Goal: Information Seeking & Learning: Check status

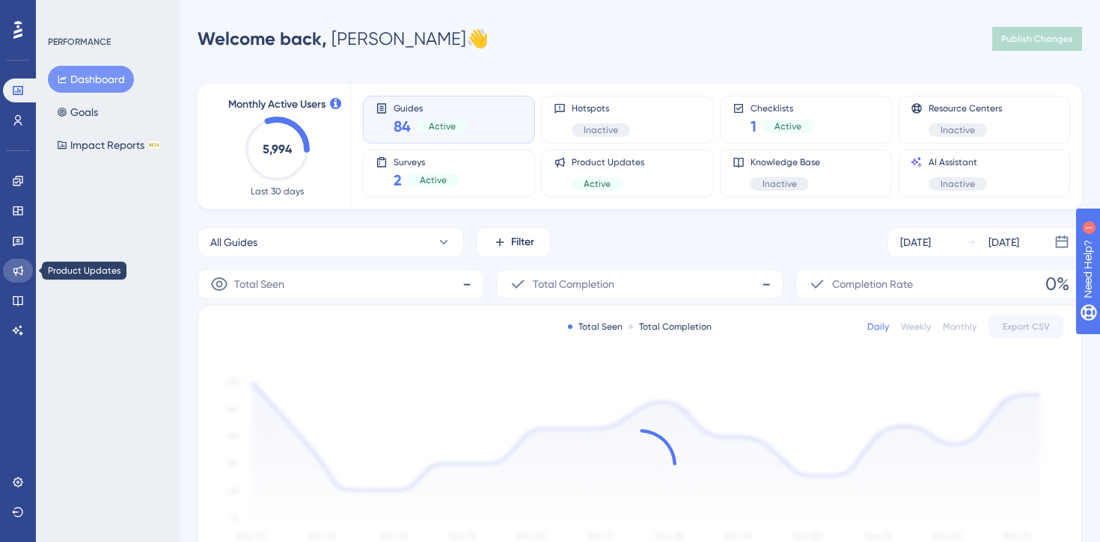
click at [24, 276] on link at bounding box center [18, 271] width 30 height 24
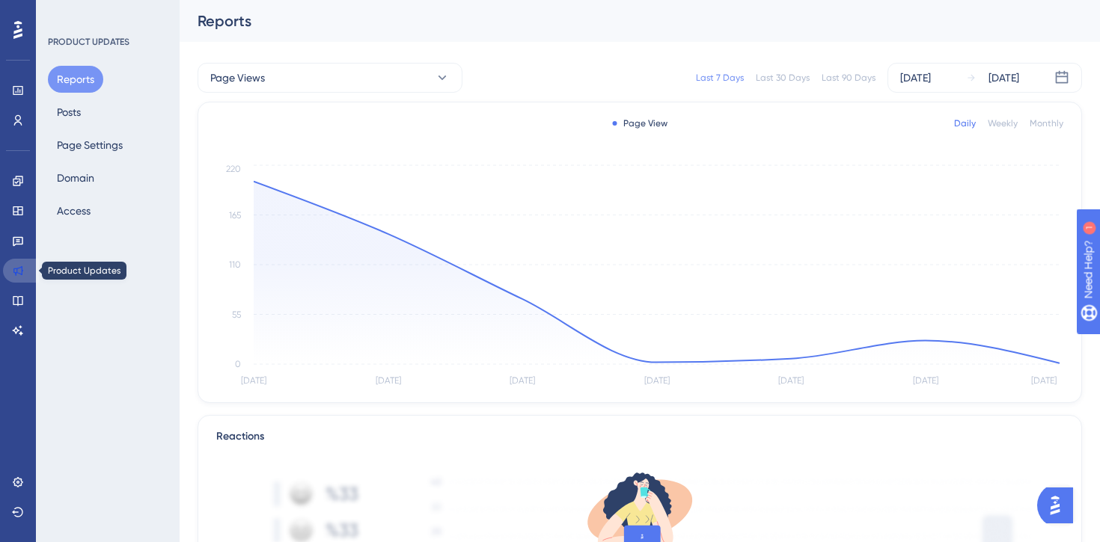
click at [10, 269] on link at bounding box center [21, 271] width 36 height 24
click at [19, 98] on link at bounding box center [18, 91] width 30 height 24
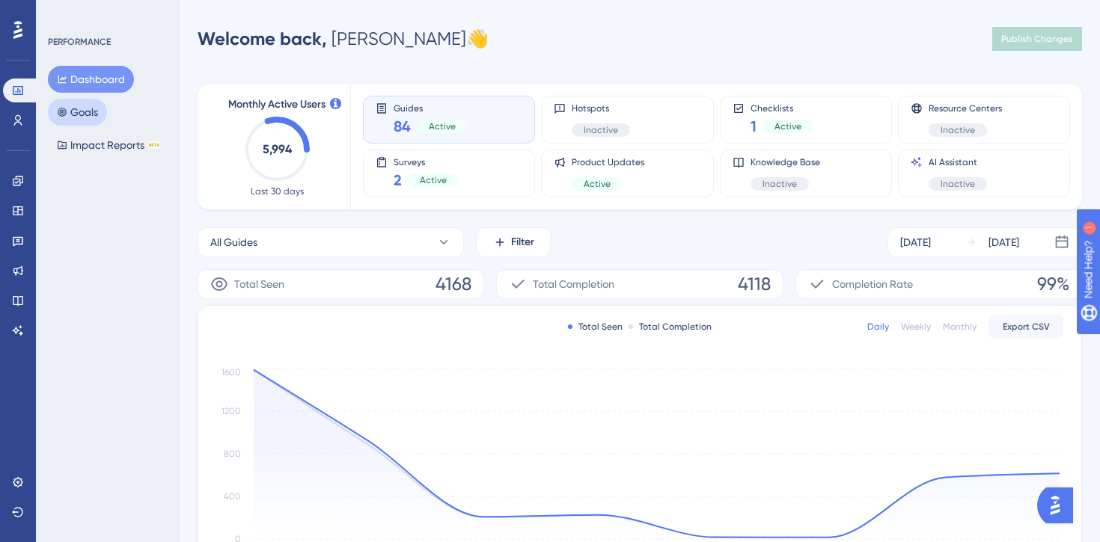
click at [78, 111] on button "Goals" at bounding box center [77, 112] width 59 height 27
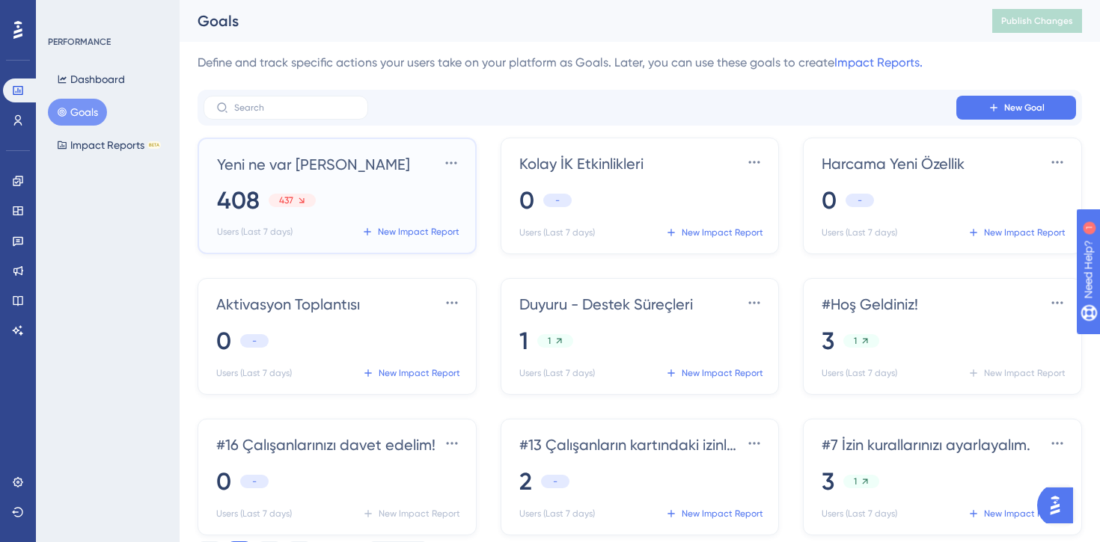
click at [377, 207] on div "408 437" at bounding box center [340, 200] width 246 height 33
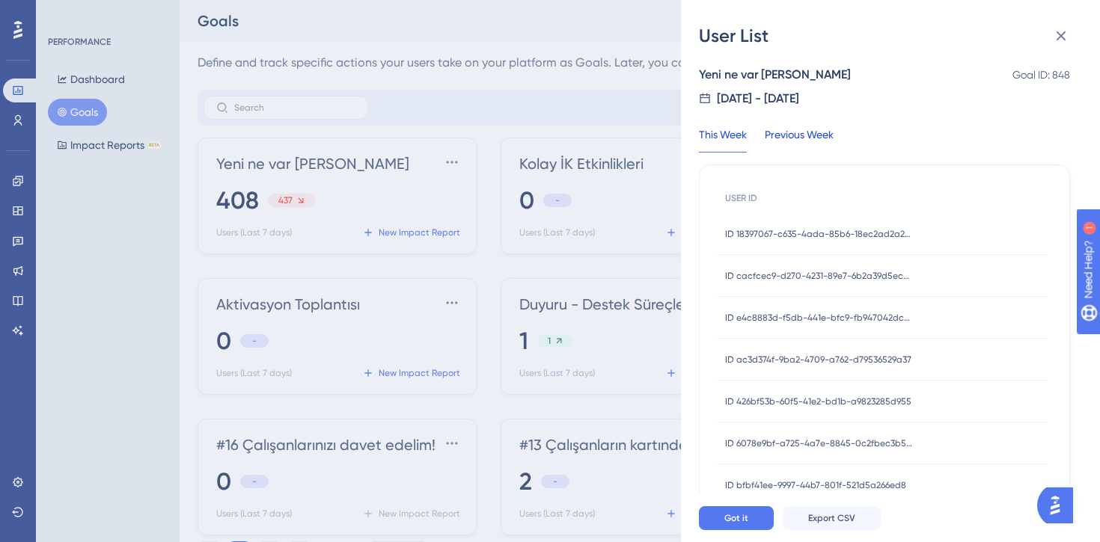
click at [774, 131] on div "Previous Week" at bounding box center [799, 139] width 69 height 27
click at [803, 520] on button "Export CSV" at bounding box center [832, 519] width 98 height 24
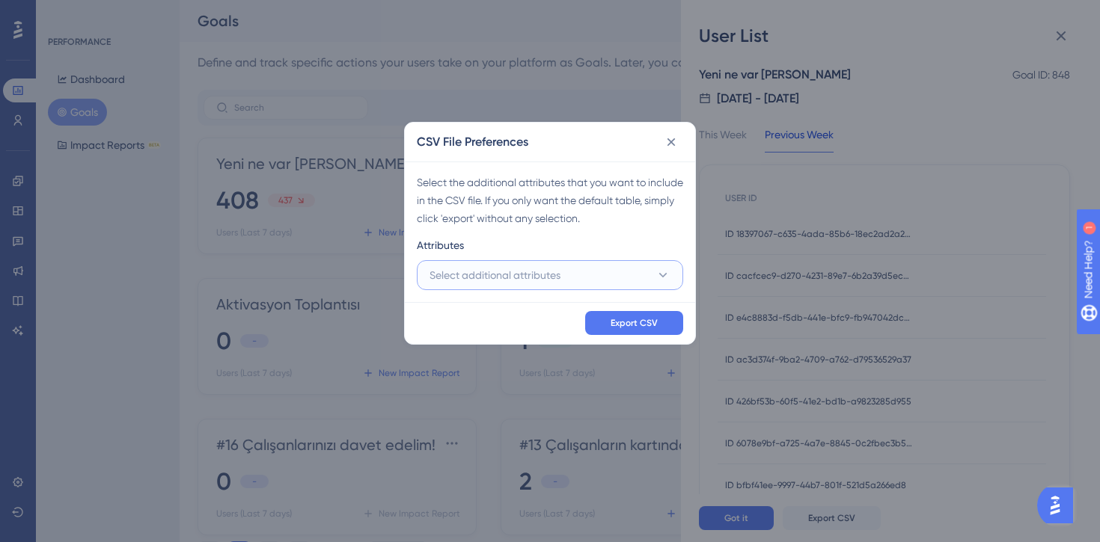
click at [555, 275] on span "Select additional attributes" at bounding box center [494, 275] width 131 height 18
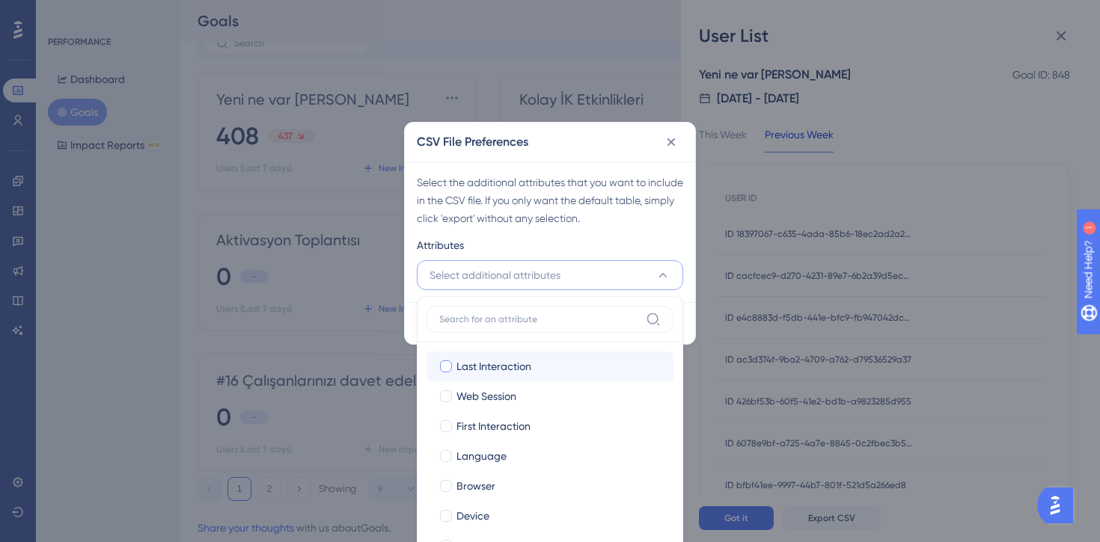
click at [505, 368] on span "Last Interaction" at bounding box center [493, 367] width 75 height 18
checkbox input "true"
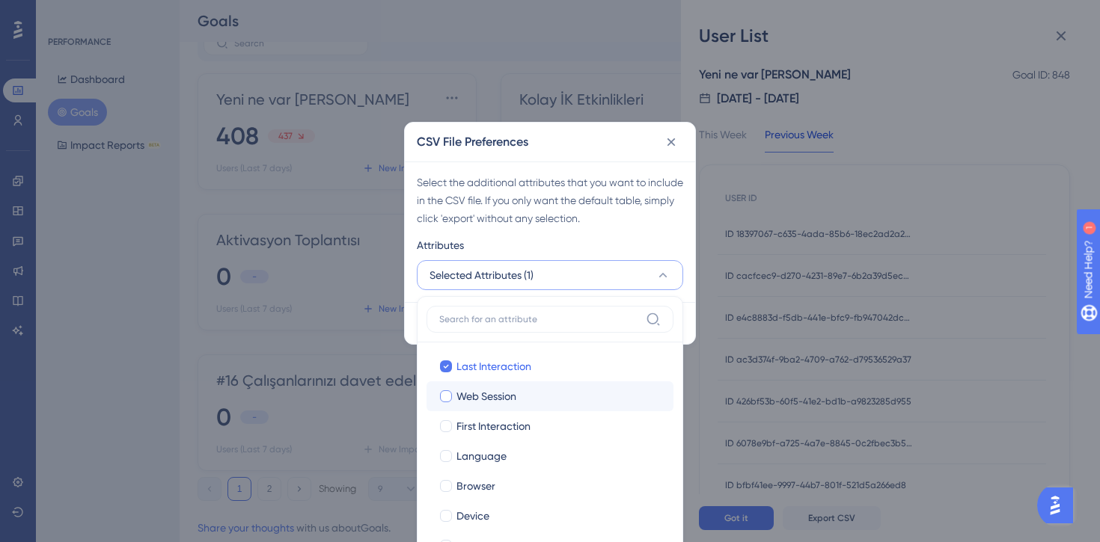
click at [504, 403] on span "Web Session" at bounding box center [486, 397] width 60 height 18
checkbox input "true"
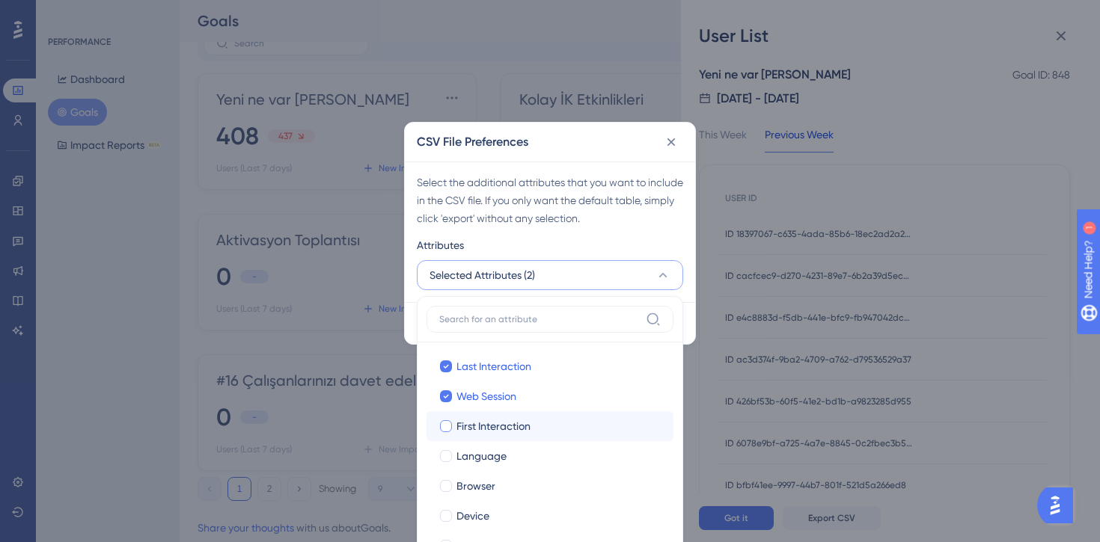
click at [503, 422] on span "First Interaction" at bounding box center [493, 427] width 74 height 18
checkbox input "true"
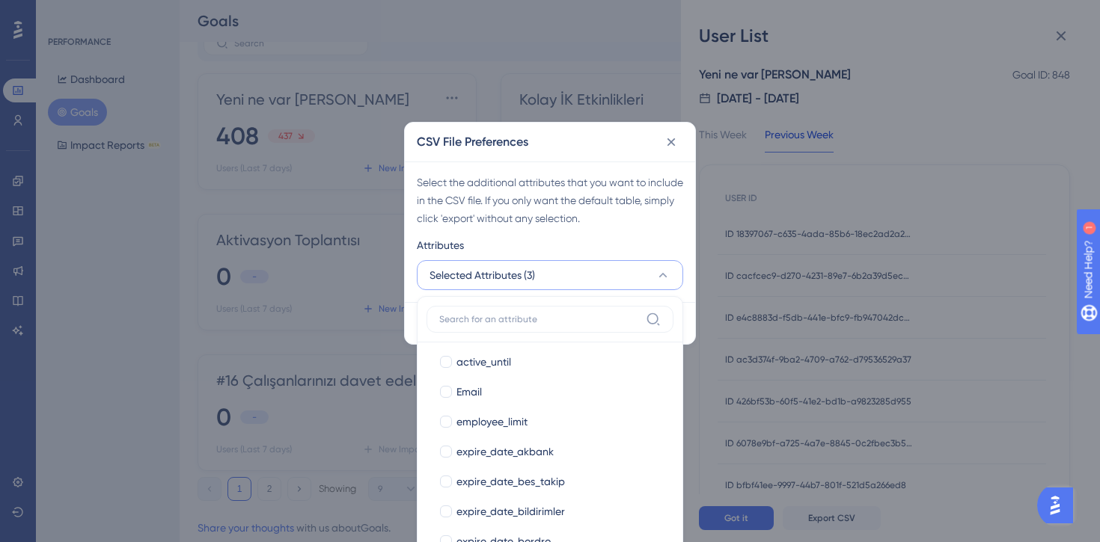
scroll to position [285, 0]
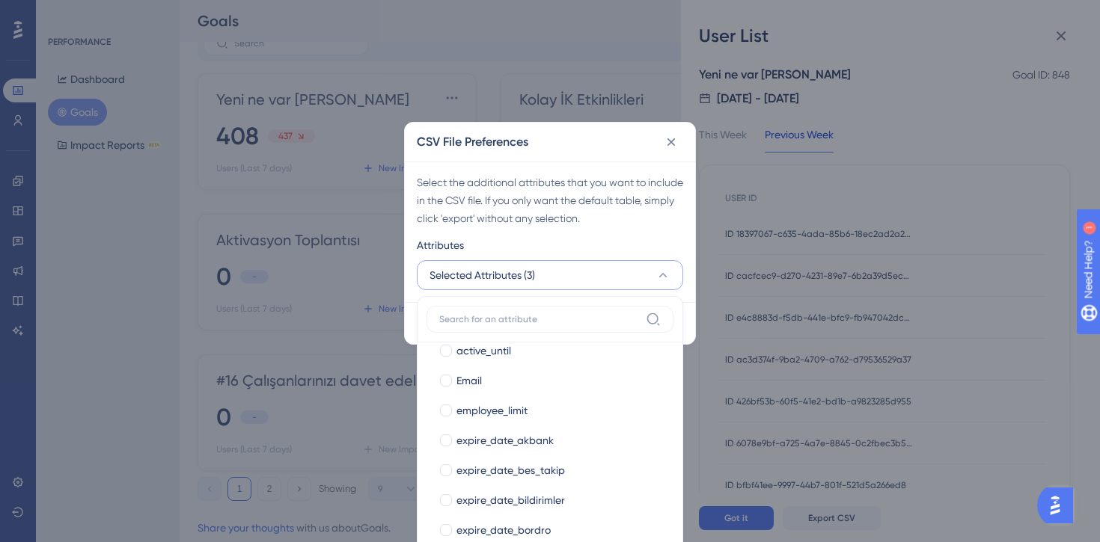
click at [602, 246] on div "Attributes" at bounding box center [550, 248] width 266 height 24
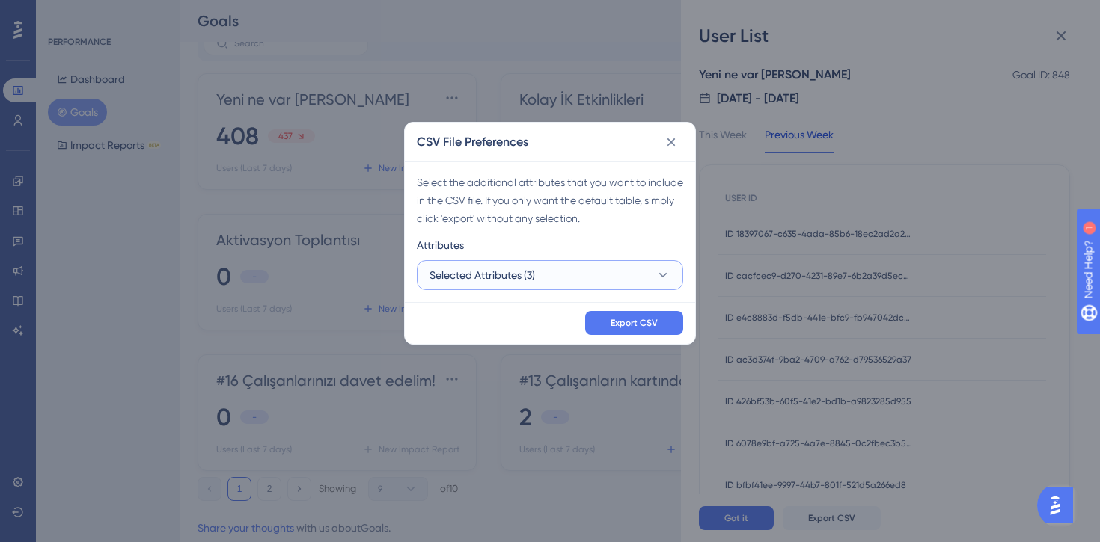
click at [574, 266] on button "Selected Attributes (3)" at bounding box center [550, 275] width 266 height 30
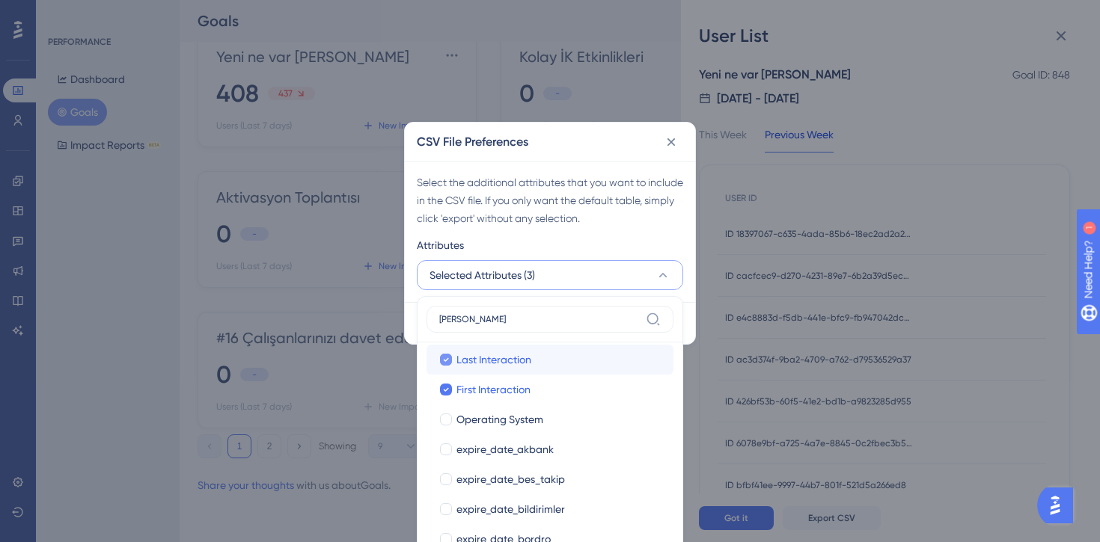
scroll to position [0, 0]
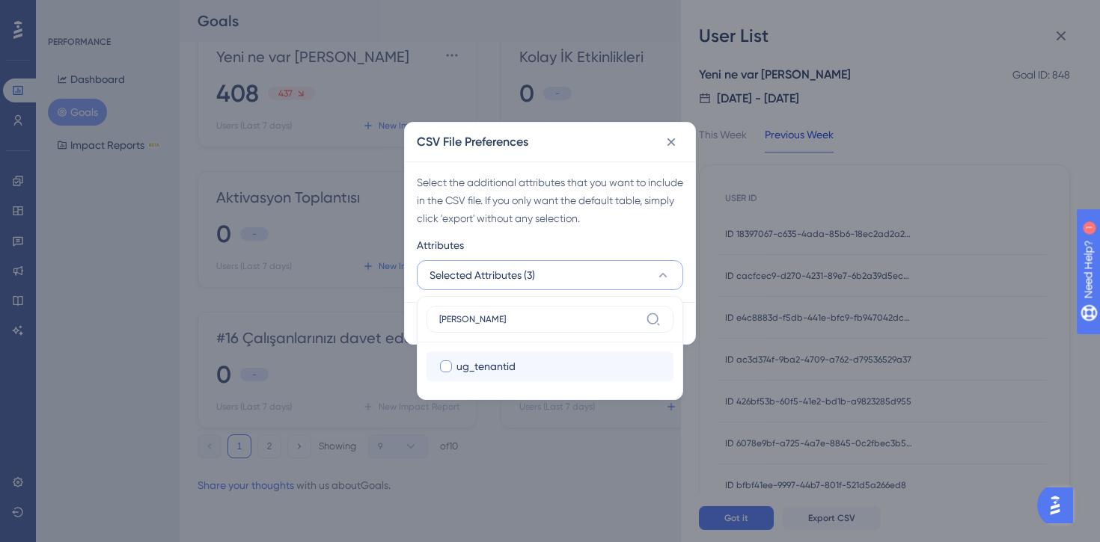
type input "[PERSON_NAME]"
click at [498, 370] on span "ug_tenantid" at bounding box center [485, 367] width 59 height 18
checkbox input "true"
click at [610, 251] on div "Attributes" at bounding box center [550, 248] width 266 height 24
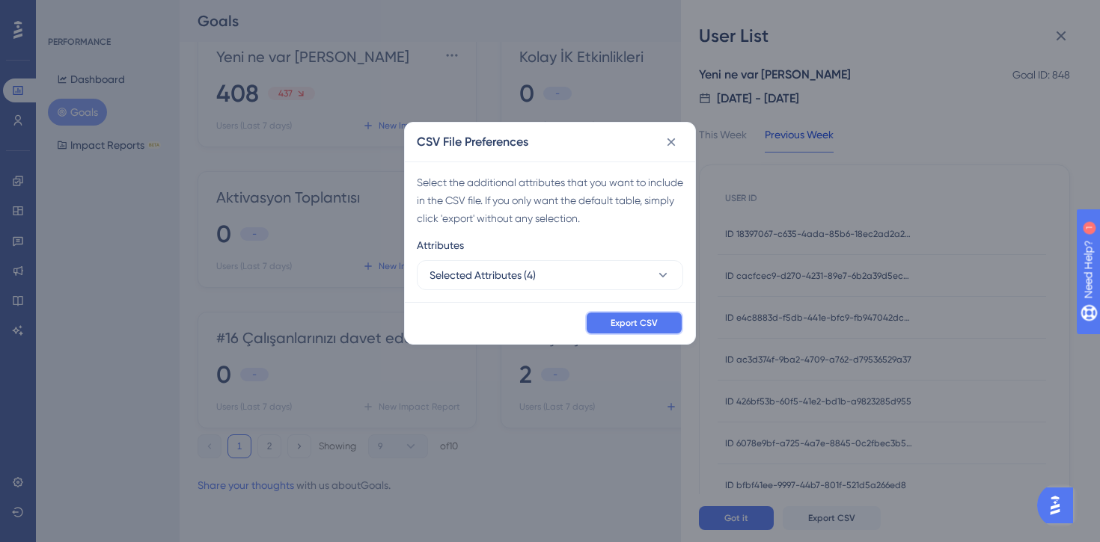
click at [617, 328] on span "Export CSV" at bounding box center [634, 323] width 47 height 12
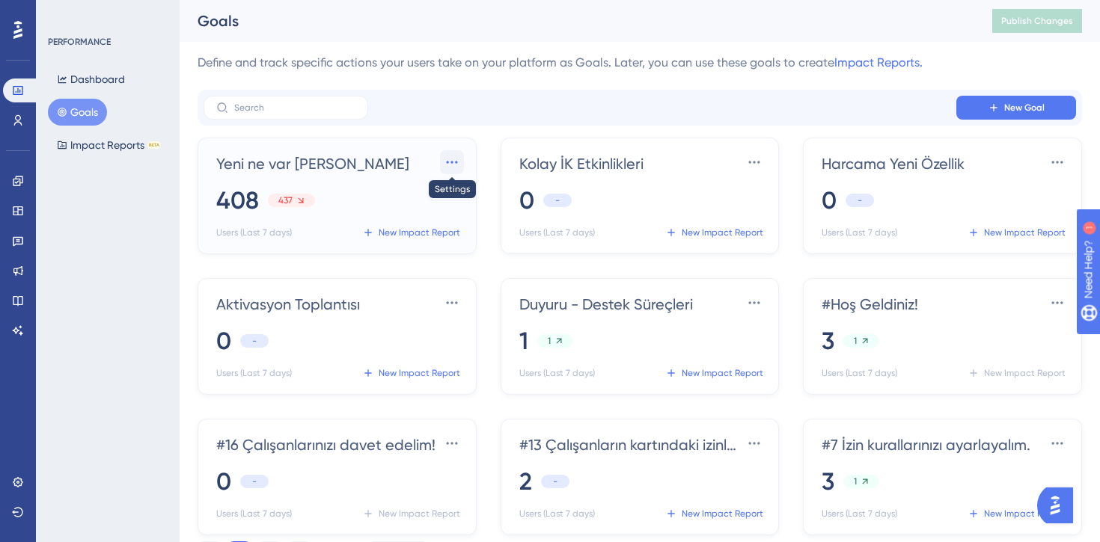
click at [446, 162] on icon at bounding box center [451, 162] width 11 height 2
click at [299, 176] on div "Yeni ne var ahmet Settings Settings Delete Delete 408 437 Users (Last 7 days) N…" at bounding box center [340, 197] width 246 height 93
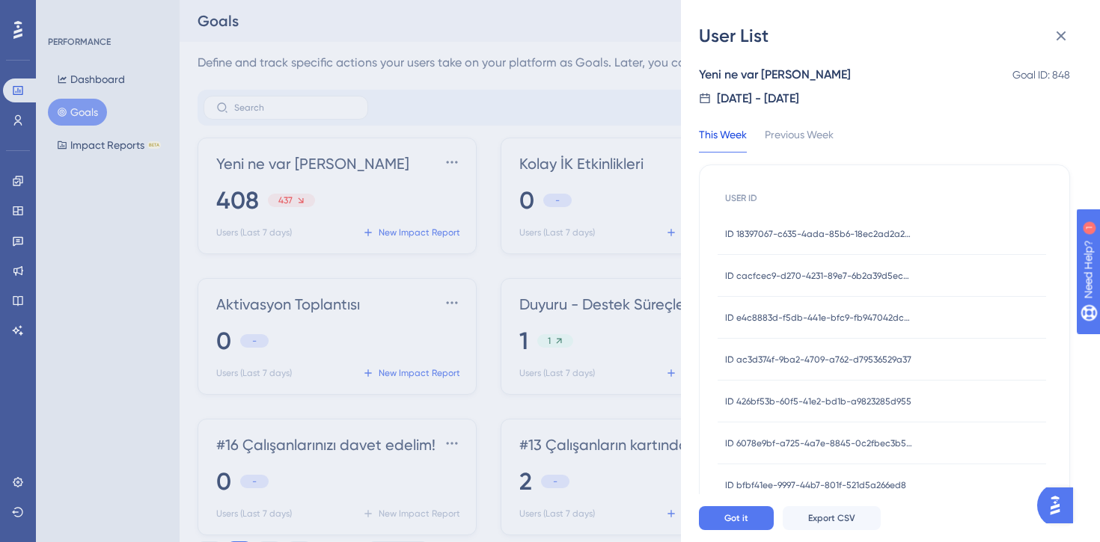
click at [110, 142] on div "User List Yeni ne var ahmet Goal ID: 848 [DATE] - [DATE] This Week Previous Wee…" at bounding box center [550, 271] width 1100 height 542
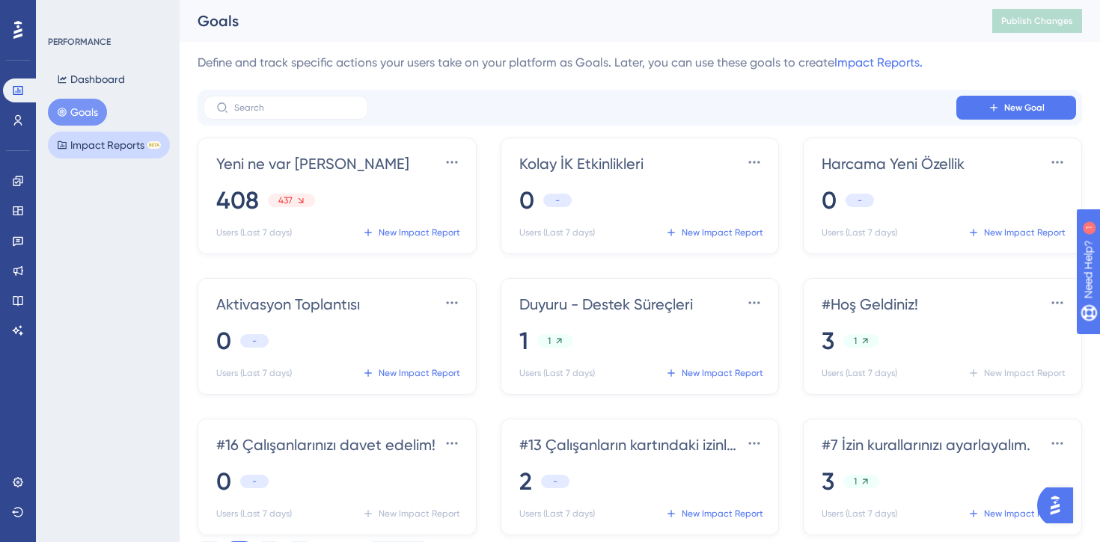
click at [110, 142] on button "Impact Reports BETA" at bounding box center [109, 145] width 122 height 27
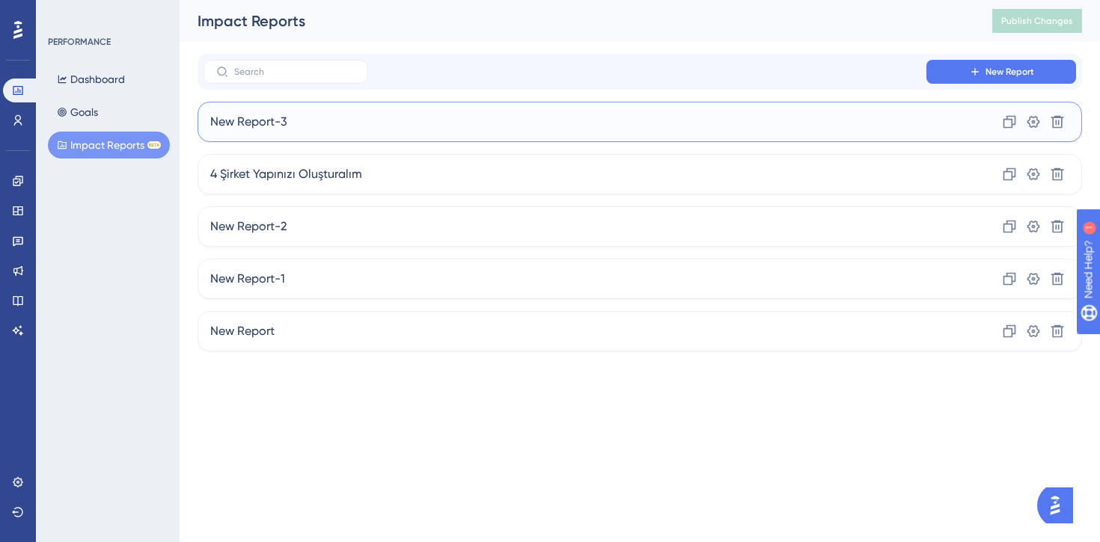
click at [385, 130] on div "New Report-3 Clone Settings Delete" at bounding box center [640, 122] width 884 height 40
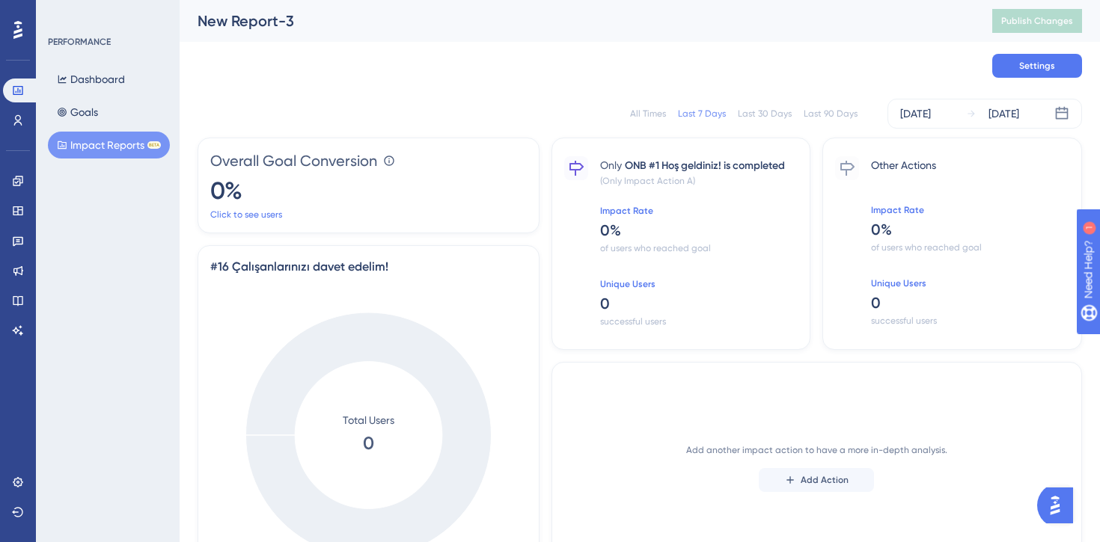
click at [75, 144] on button "Impact Reports BETA" at bounding box center [109, 145] width 122 height 27
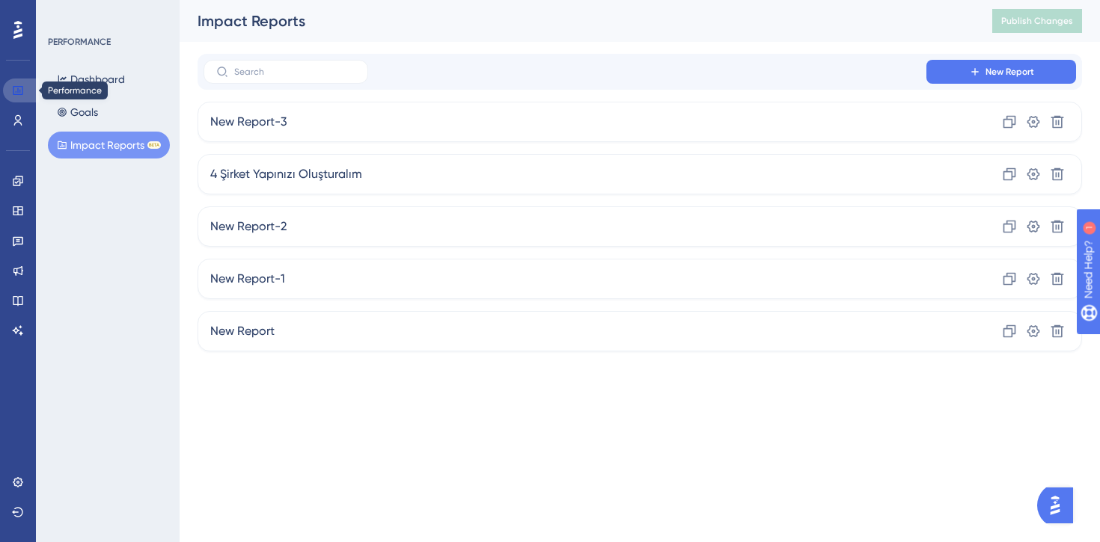
click at [20, 89] on icon at bounding box center [18, 91] width 12 height 12
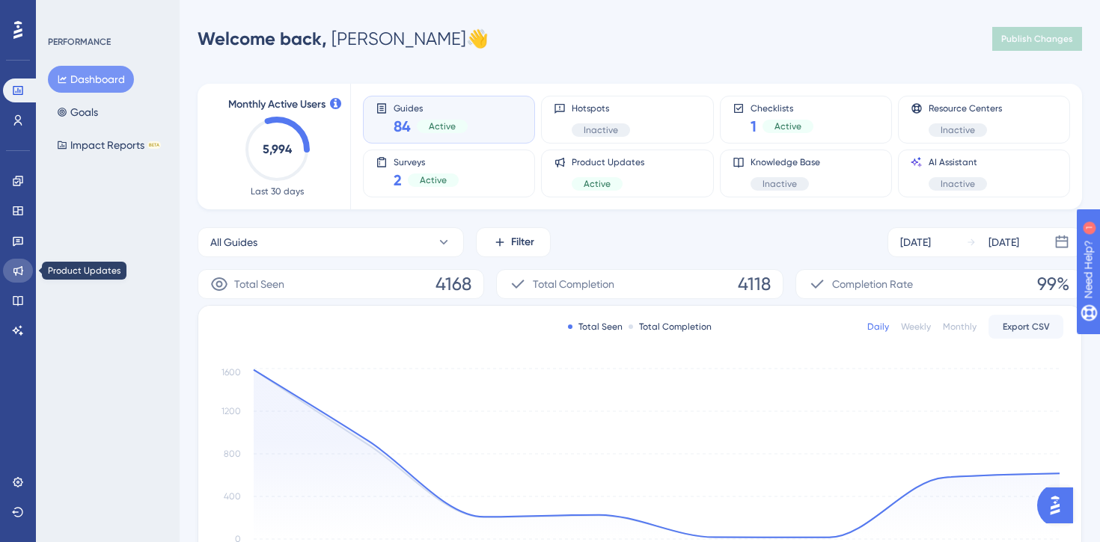
click at [17, 275] on icon at bounding box center [18, 271] width 12 height 12
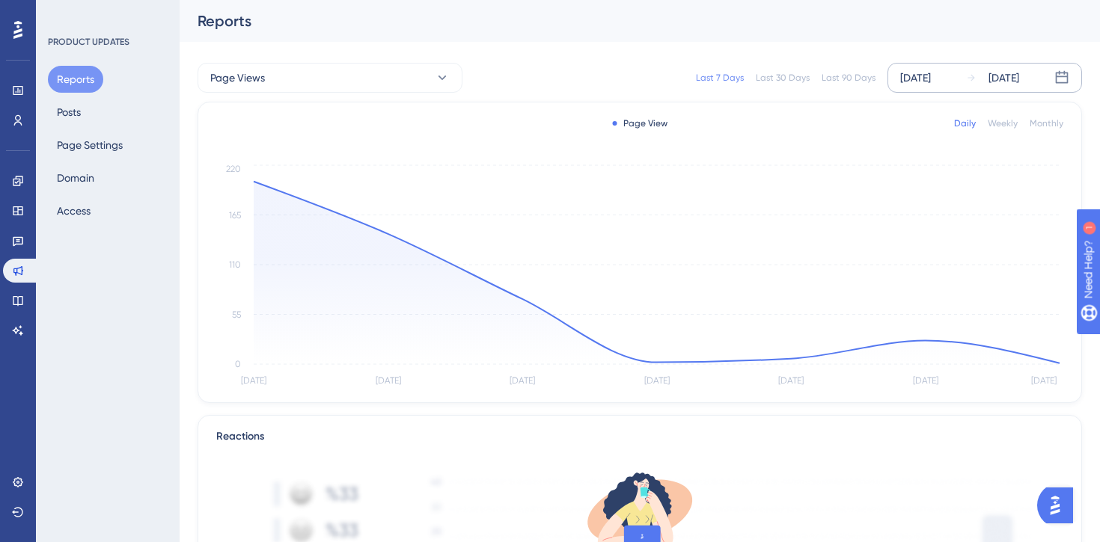
click at [921, 79] on div "[DATE]" at bounding box center [915, 78] width 31 height 18
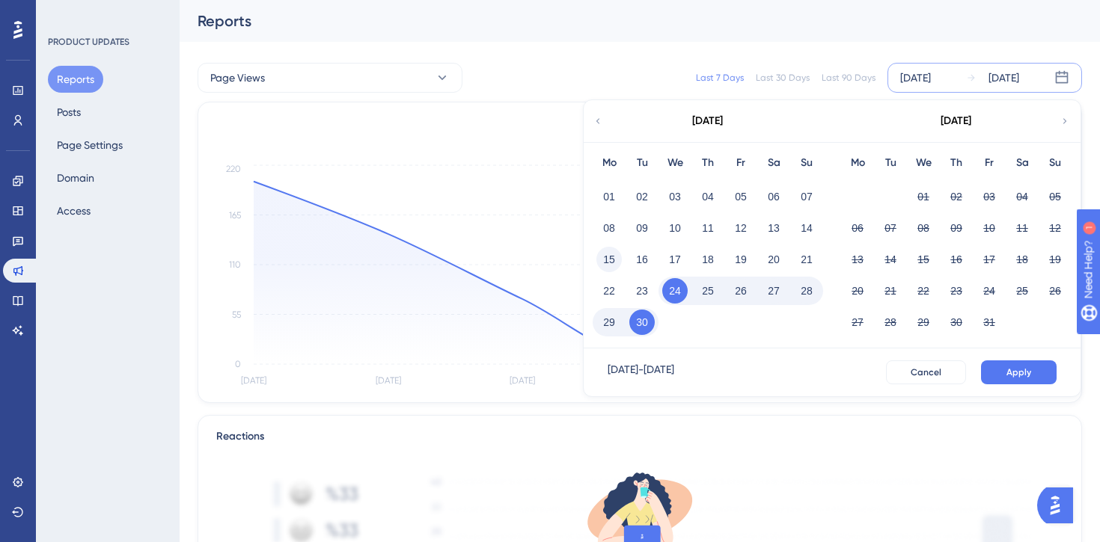
click at [613, 260] on button "15" at bounding box center [608, 259] width 25 height 25
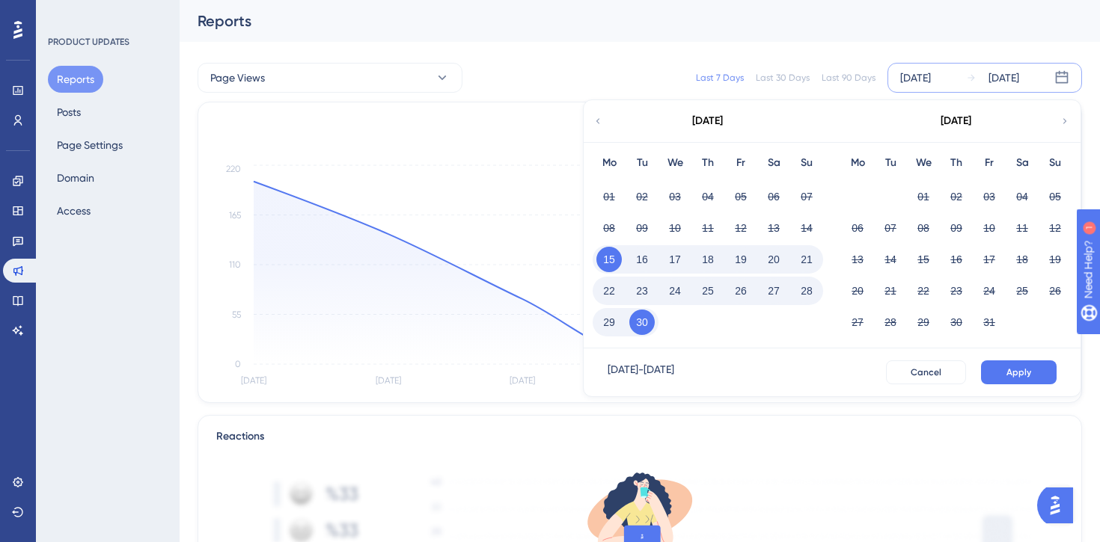
click at [771, 260] on button "20" at bounding box center [773, 259] width 25 height 25
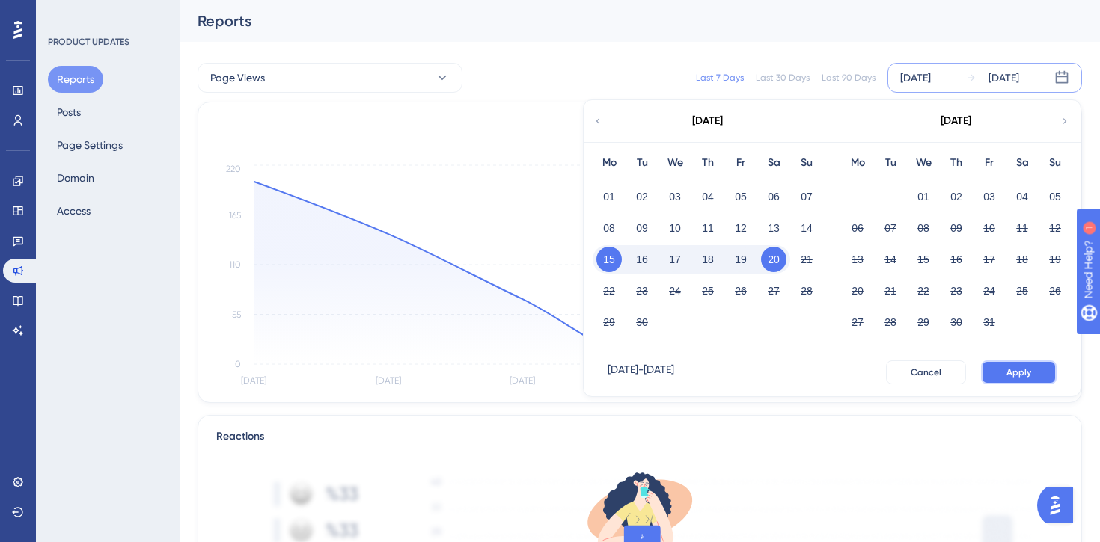
click at [1018, 378] on span "Apply" at bounding box center [1018, 373] width 25 height 12
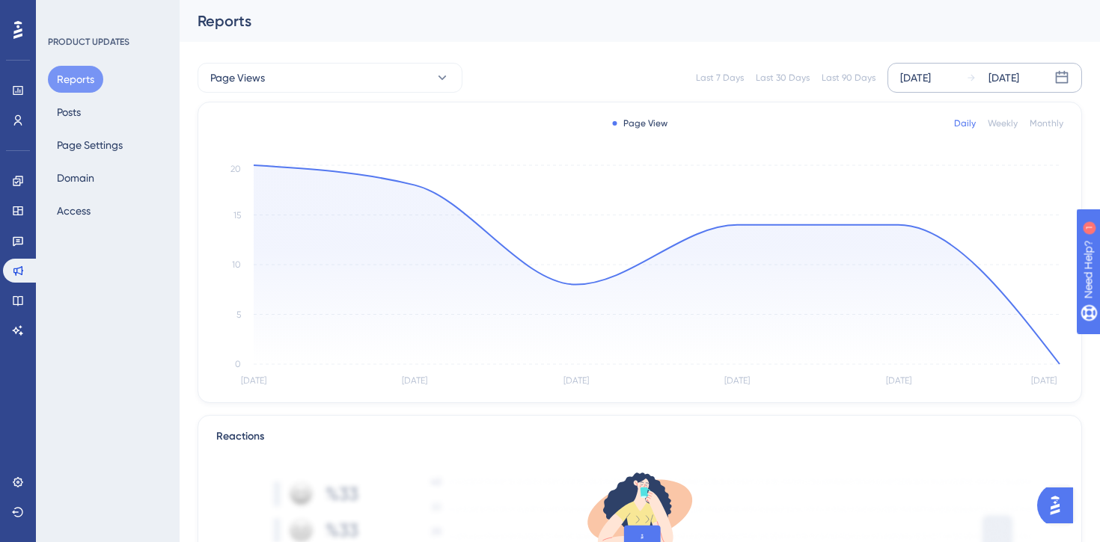
click at [1001, 126] on div "Weekly" at bounding box center [1003, 123] width 30 height 12
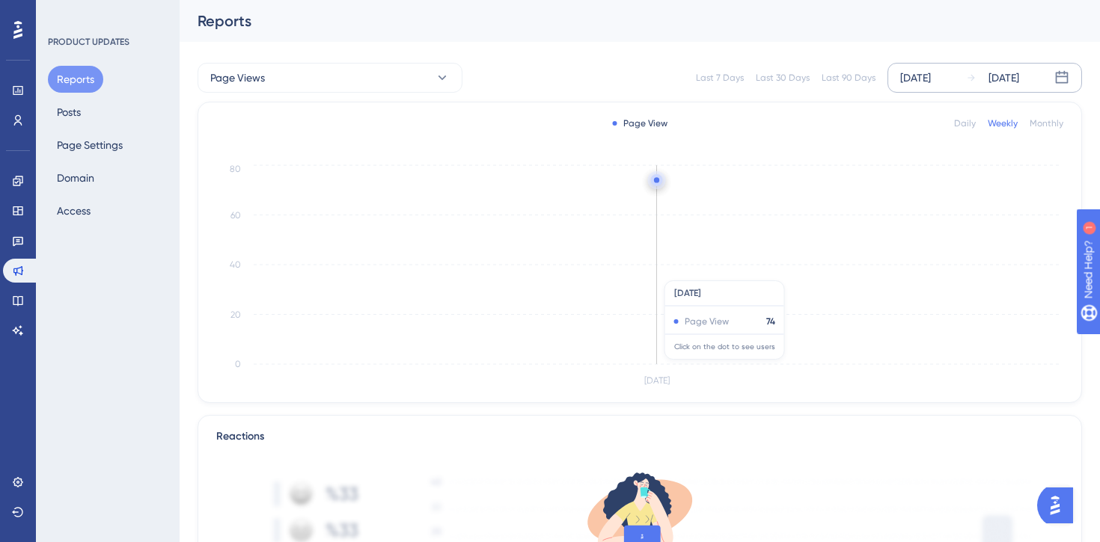
click at [696, 273] on icon "[DATE] 0 20 40 60 80" at bounding box center [639, 276] width 847 height 229
click at [658, 180] on circle at bounding box center [656, 179] width 5 height 5
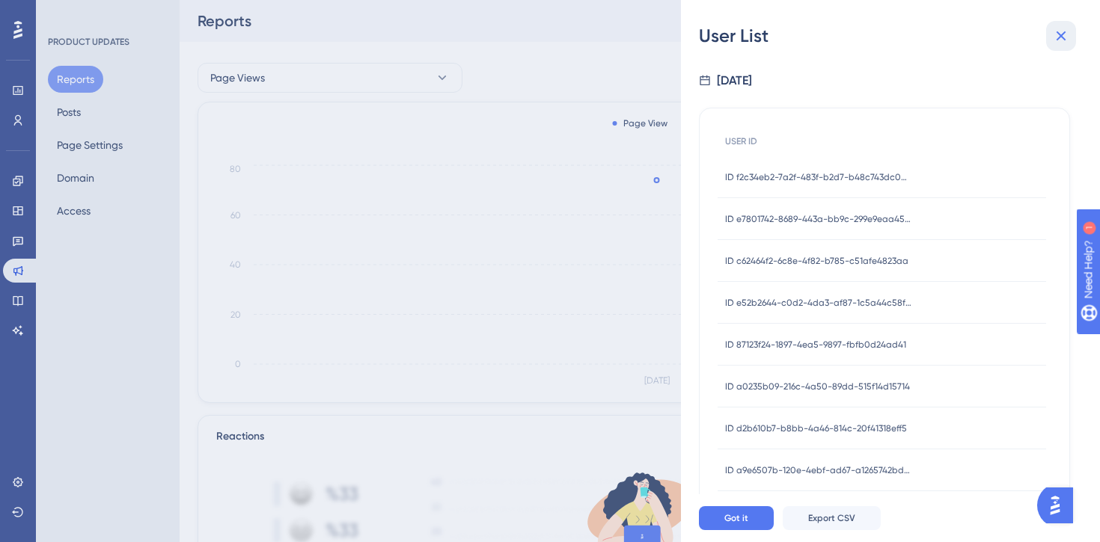
click at [1065, 34] on icon at bounding box center [1061, 36] width 18 height 18
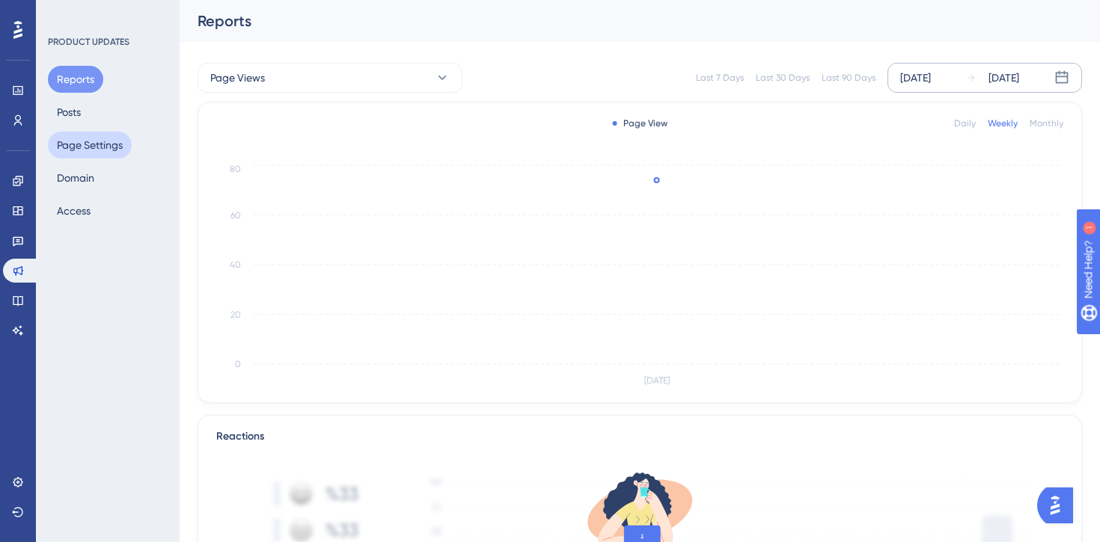
click at [108, 150] on button "Page Settings" at bounding box center [90, 145] width 84 height 27
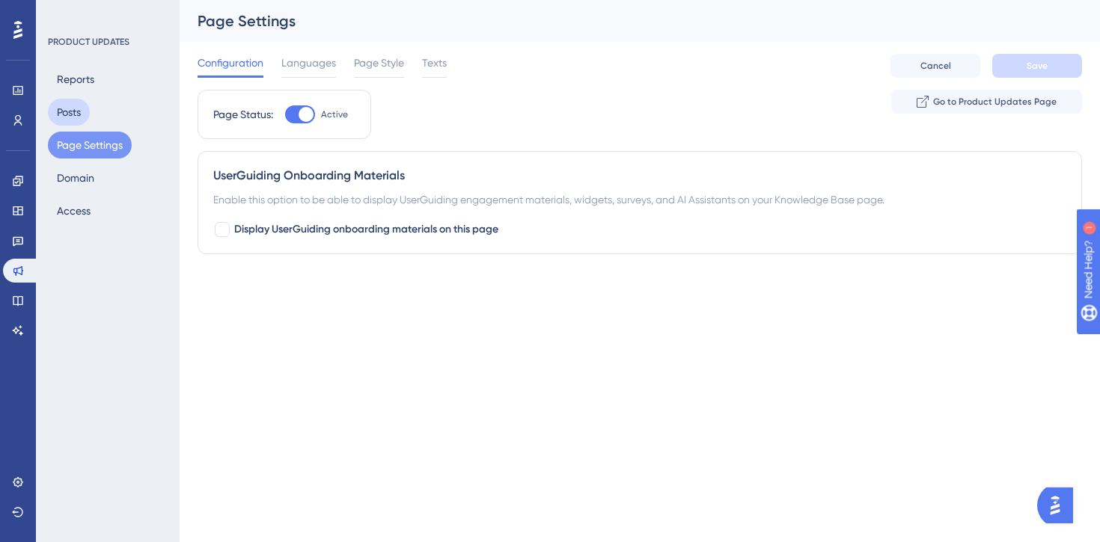
click at [88, 105] on button "Posts" at bounding box center [69, 112] width 42 height 27
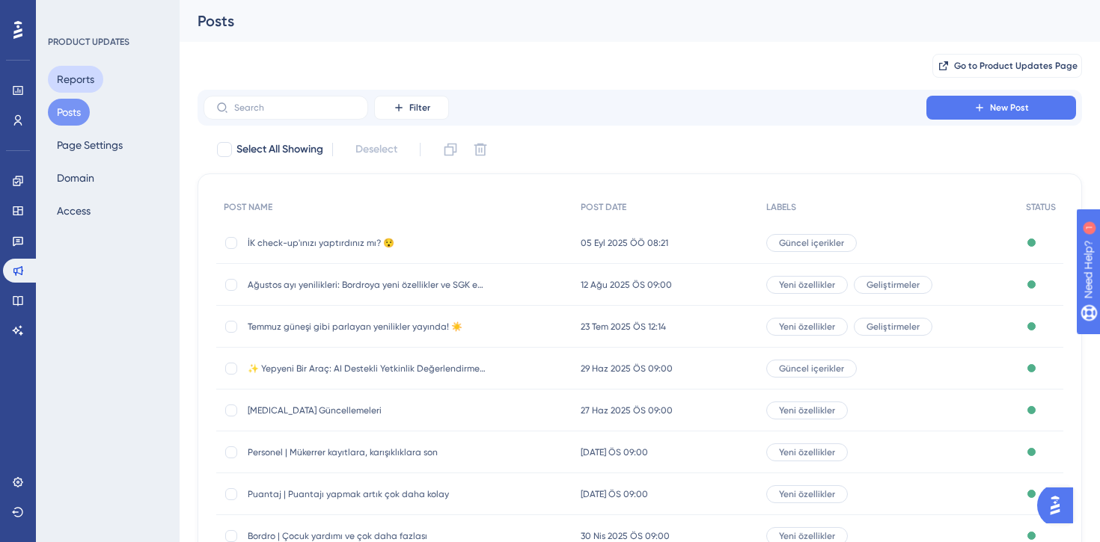
click at [91, 85] on button "Reports" at bounding box center [75, 79] width 55 height 27
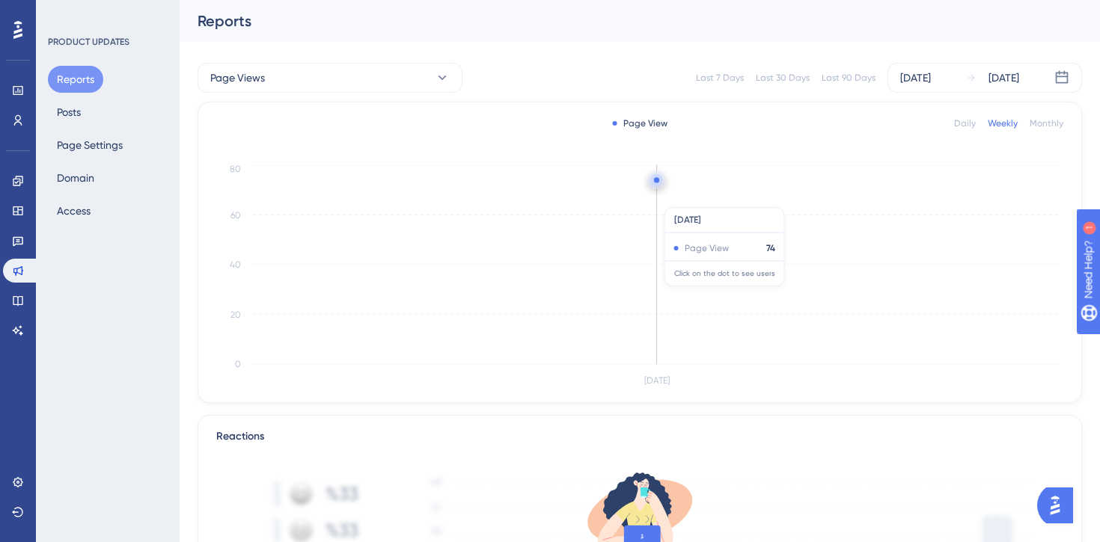
click at [657, 200] on icon "[DATE] 0 20 40 60 80" at bounding box center [639, 276] width 847 height 229
click at [656, 181] on circle at bounding box center [656, 179] width 5 height 5
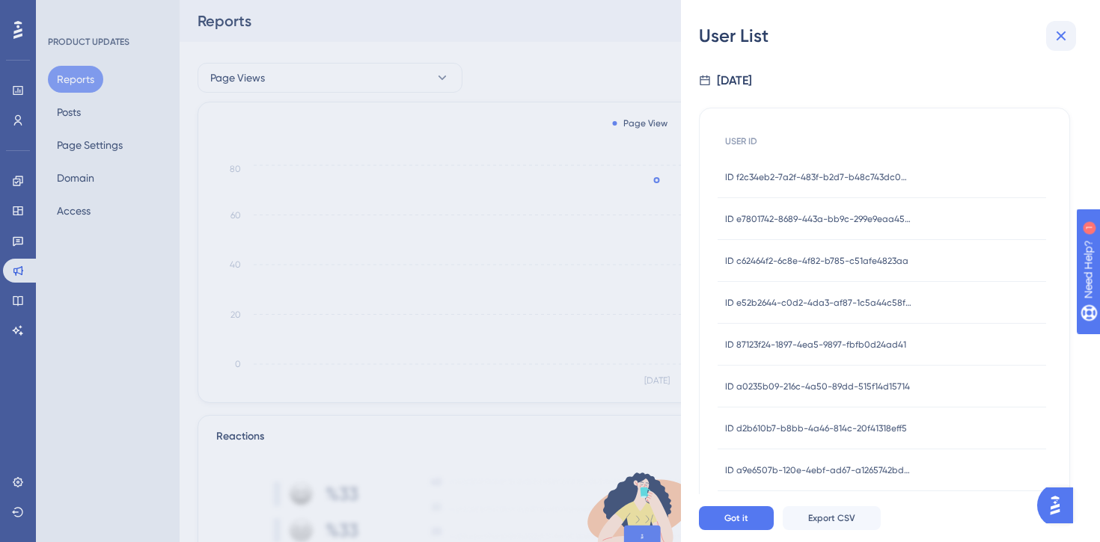
click at [1057, 27] on icon at bounding box center [1061, 36] width 18 height 18
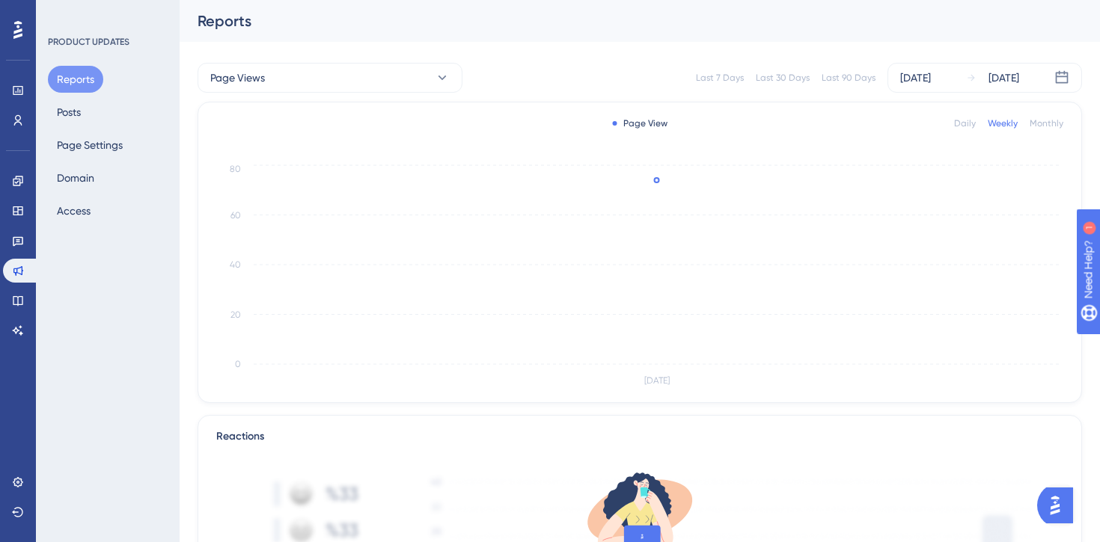
click at [971, 114] on div "Page View Daily Weekly Monthly" at bounding box center [639, 123] width 847 height 18
click at [967, 131] on div "Page View Daily Weekly Monthly" at bounding box center [639, 123] width 847 height 18
click at [969, 126] on div "Daily" at bounding box center [965, 123] width 22 height 12
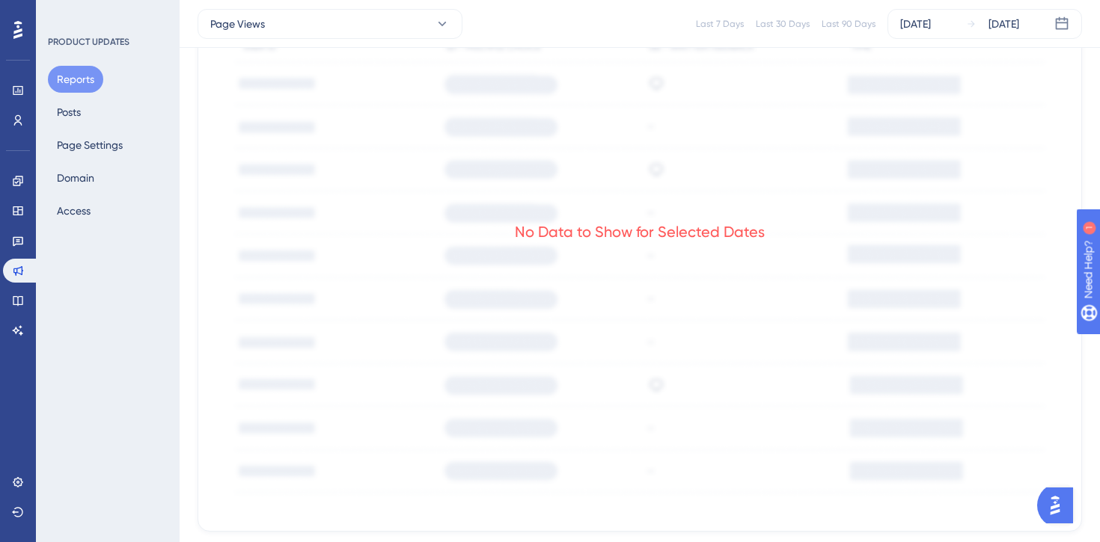
scroll to position [688, 0]
click at [678, 239] on div "No Data to Show for Selected Dates" at bounding box center [640, 237] width 250 height 21
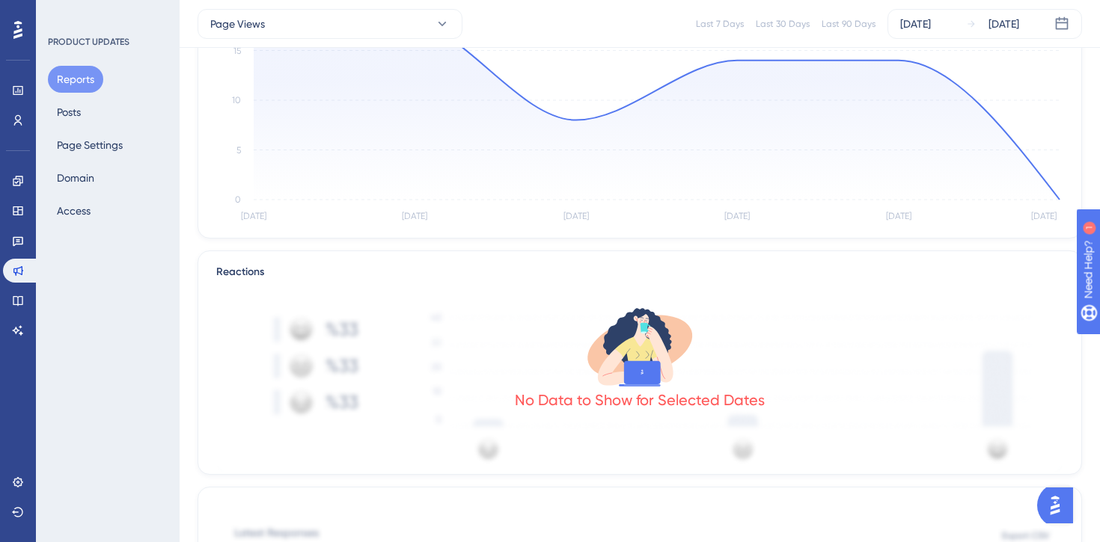
scroll to position [0, 0]
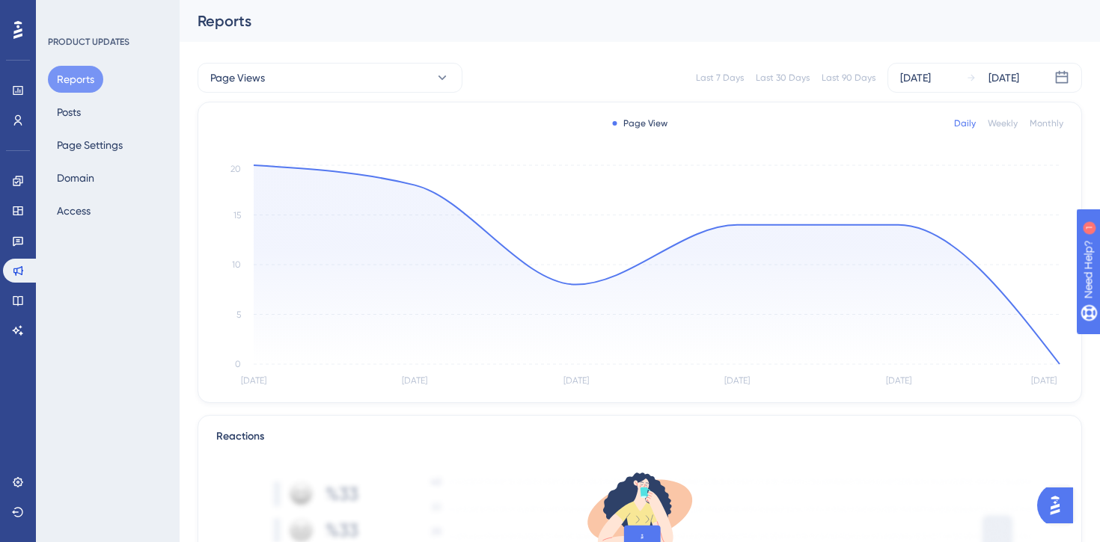
click at [93, 159] on div "Reports Posts Page Settings Domain Access" at bounding box center [108, 145] width 121 height 159
click at [858, 82] on div "Last 90 Days" at bounding box center [849, 78] width 54 height 12
